Goal: Book appointment/travel/reservation

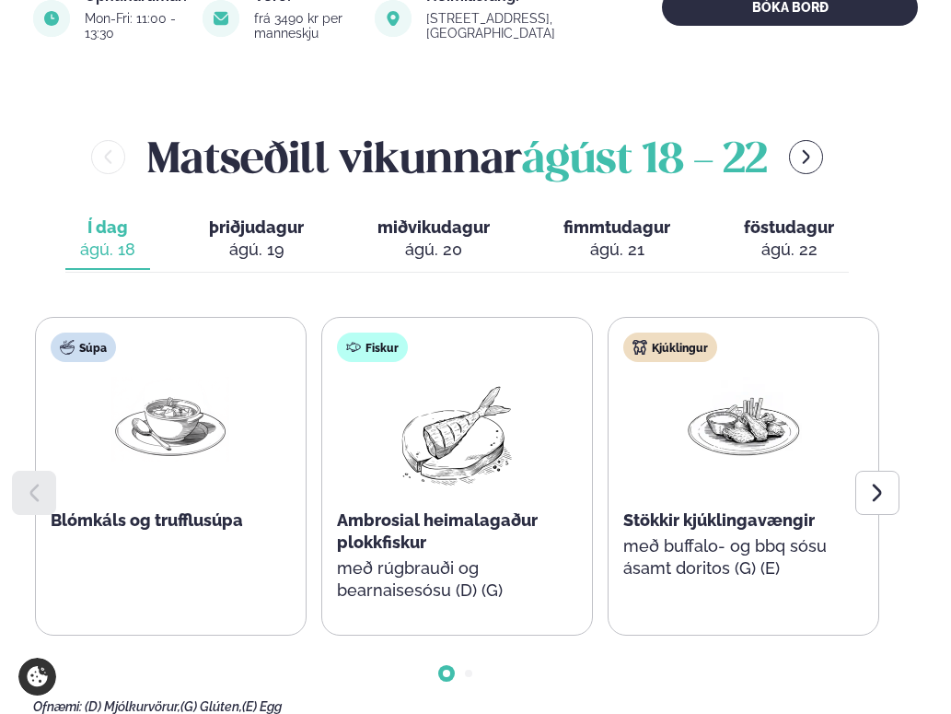
scroll to position [737, 0]
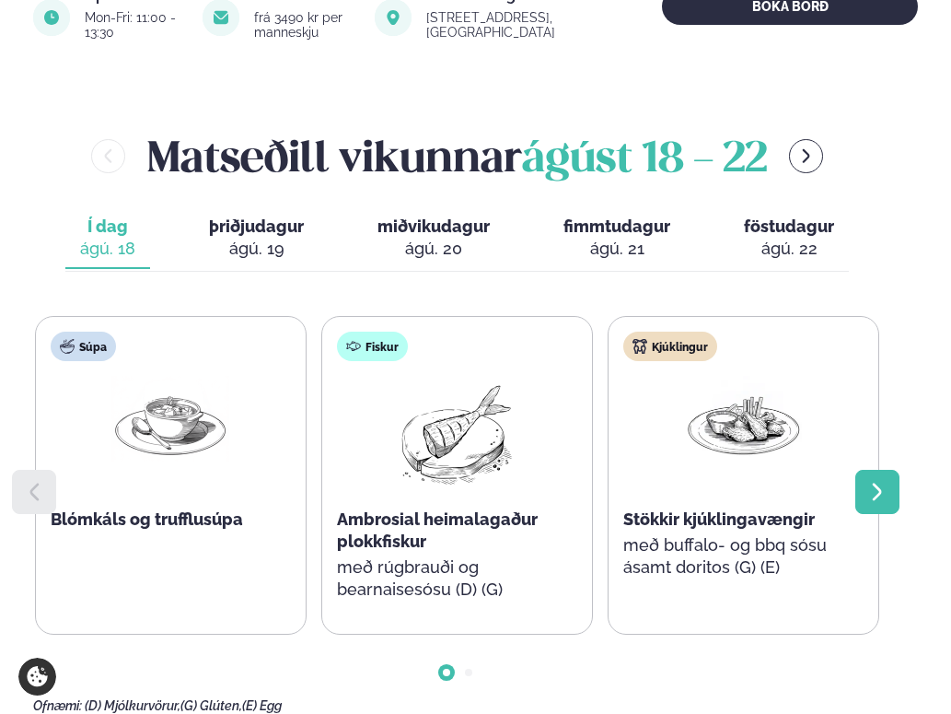
click at [878, 481] on icon at bounding box center [878, 492] width 22 height 22
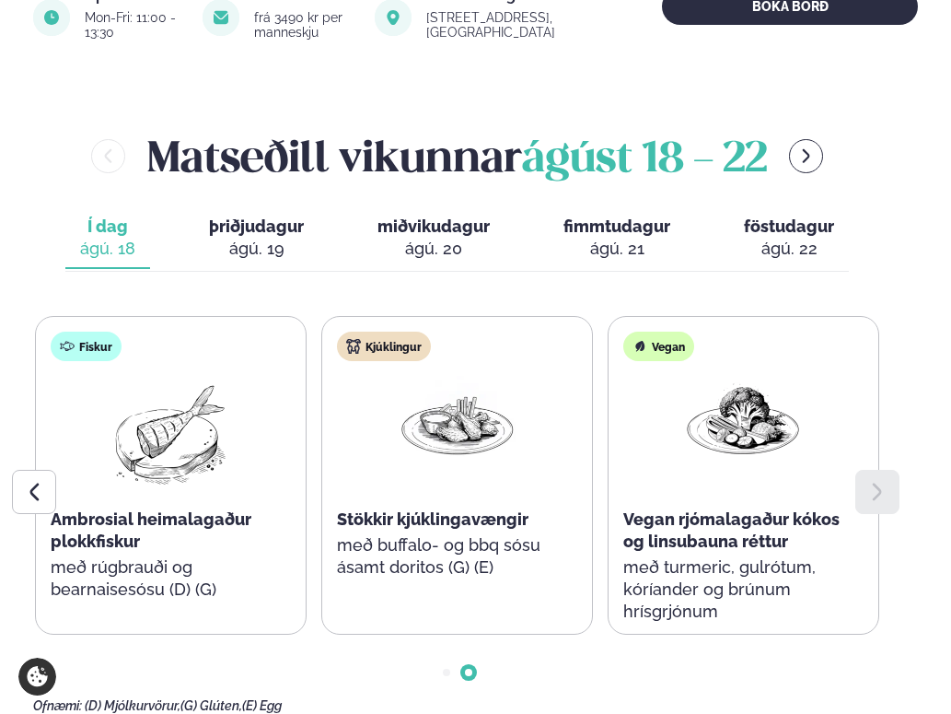
click at [878, 481] on icon at bounding box center [878, 492] width 22 height 22
click at [235, 216] on span "þriðjudagur" at bounding box center [256, 225] width 95 height 19
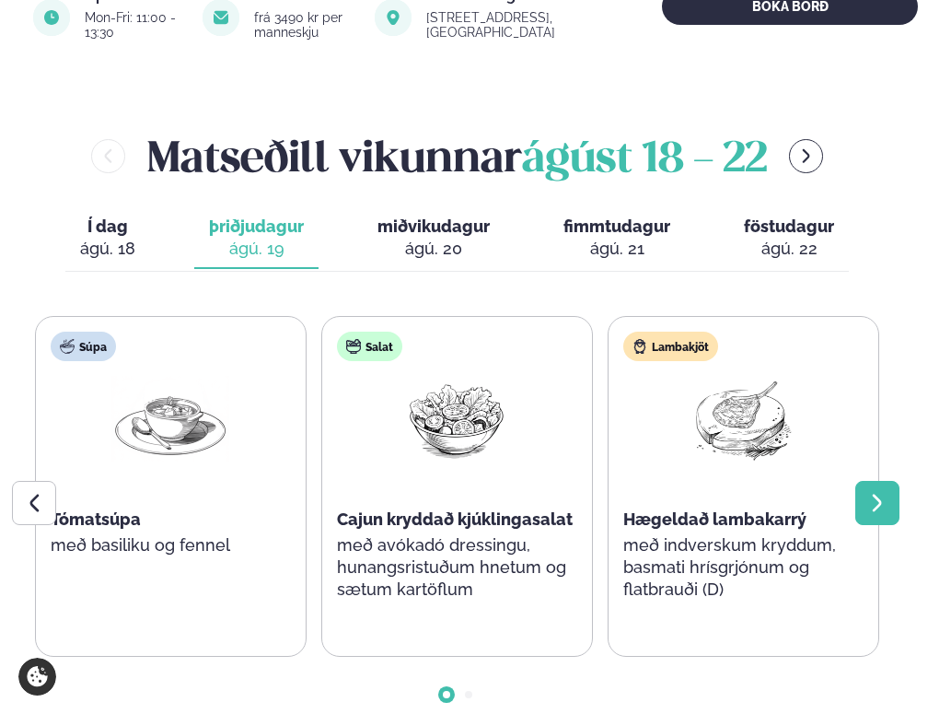
click at [876, 492] on icon at bounding box center [878, 503] width 22 height 22
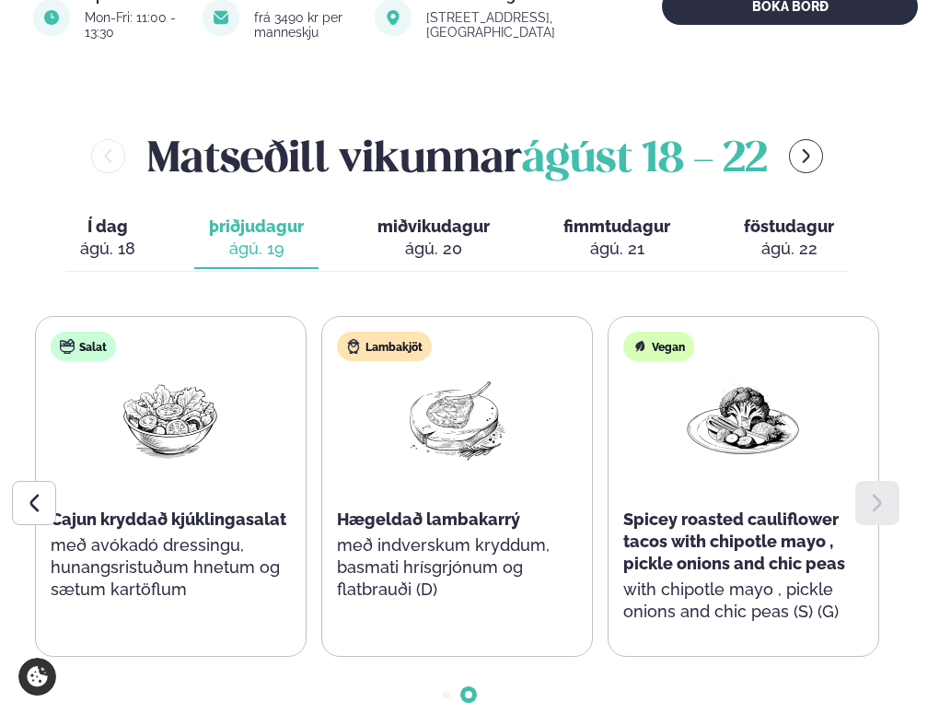
click at [881, 495] on icon at bounding box center [877, 503] width 9 height 17
click at [447, 238] on div "ágú. 20" at bounding box center [434, 249] width 112 height 22
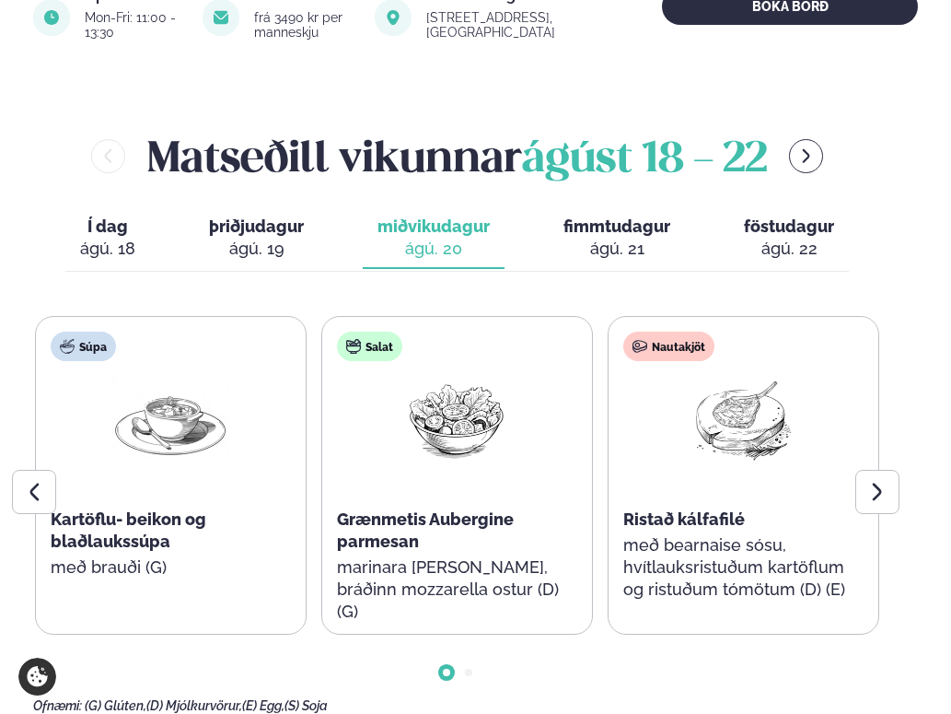
click at [610, 216] on span "fimmtudagur" at bounding box center [617, 225] width 107 height 19
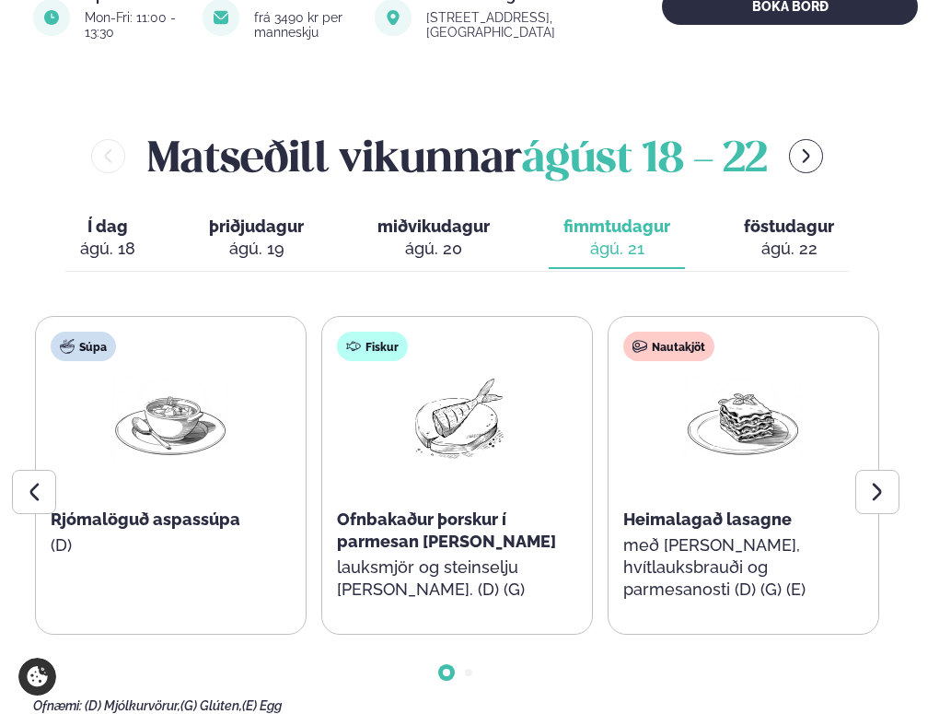
click at [769, 216] on span "föstudagur" at bounding box center [789, 225] width 90 height 19
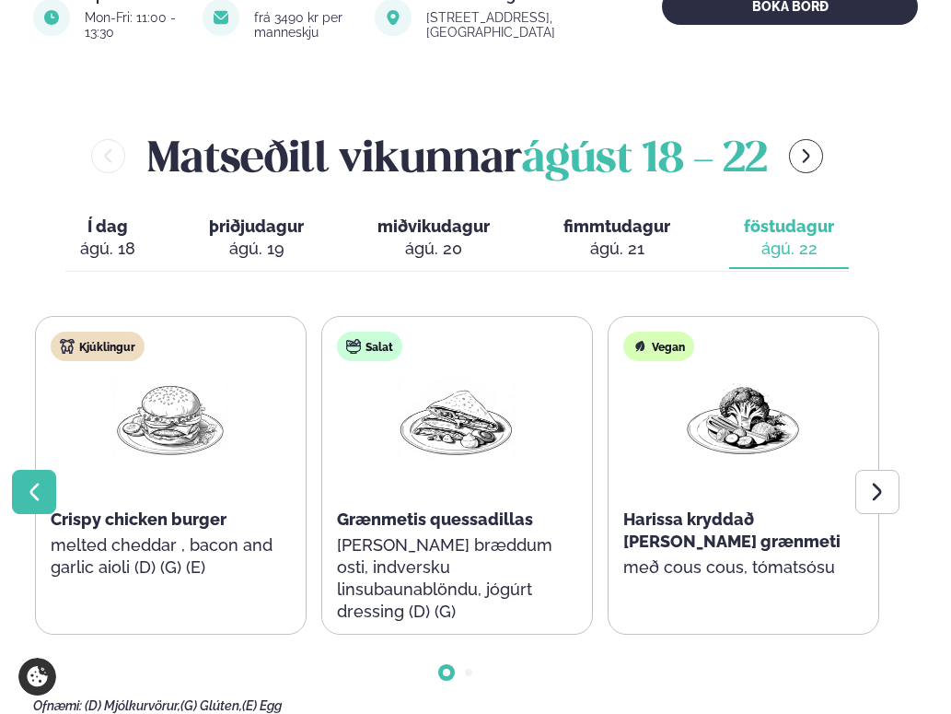
click at [32, 484] on icon at bounding box center [33, 492] width 9 height 17
click at [869, 470] on div at bounding box center [878, 492] width 44 height 44
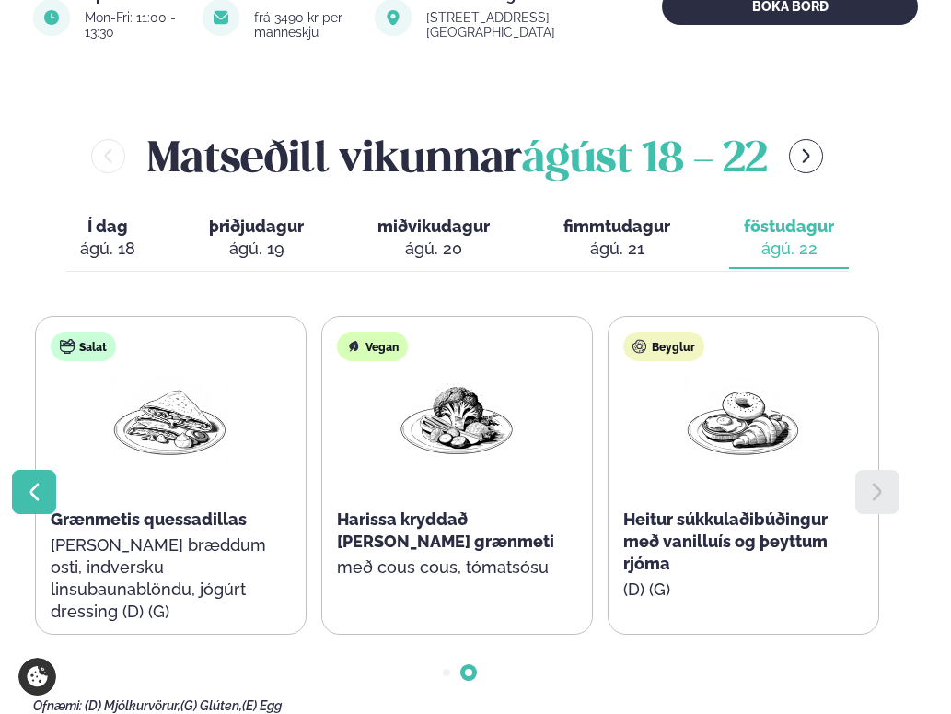
click at [29, 481] on icon at bounding box center [34, 492] width 22 height 22
